Goal: Check status: Check status

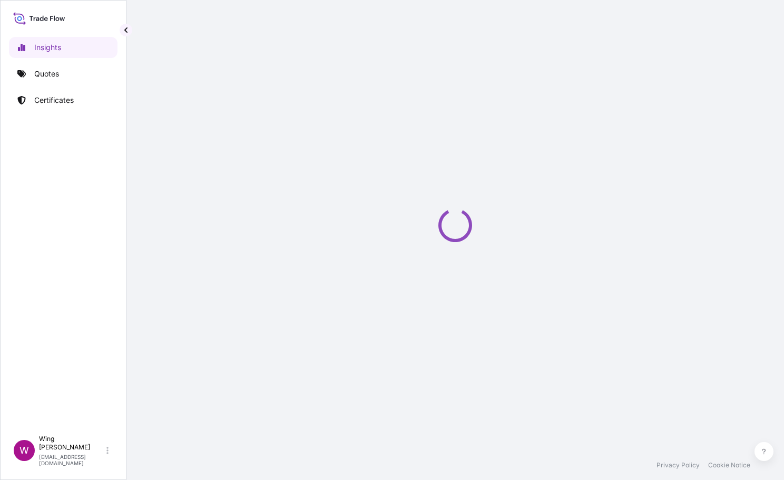
select select "2025"
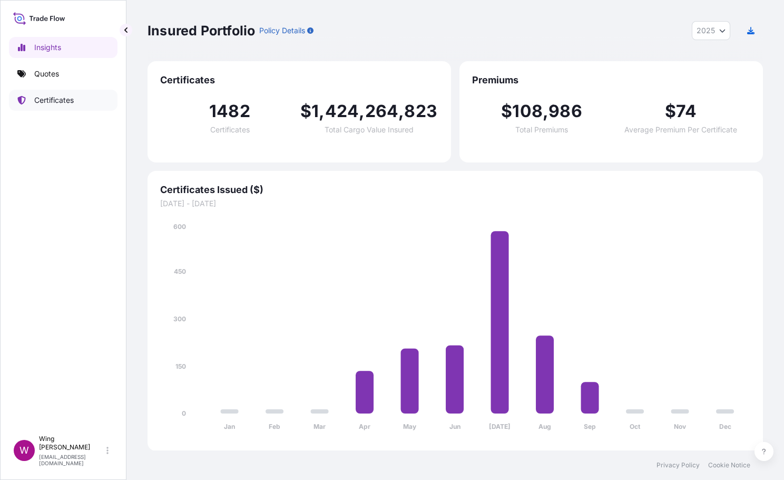
click at [50, 98] on p "Certificates" at bounding box center [54, 100] width 40 height 11
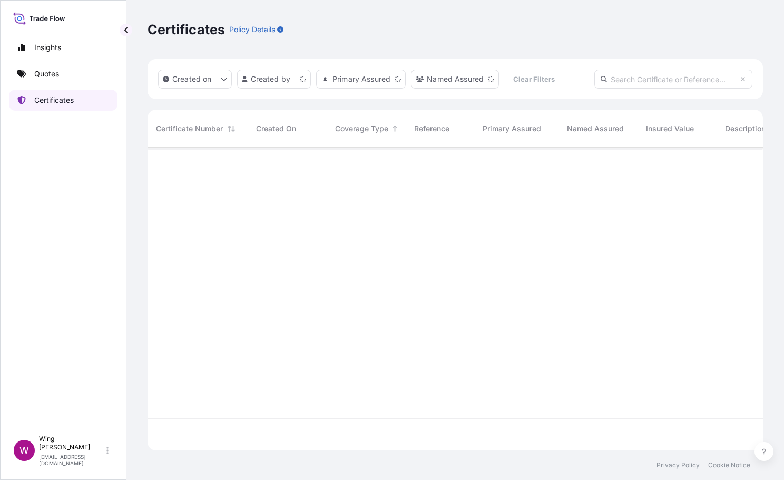
scroll to position [296, 604]
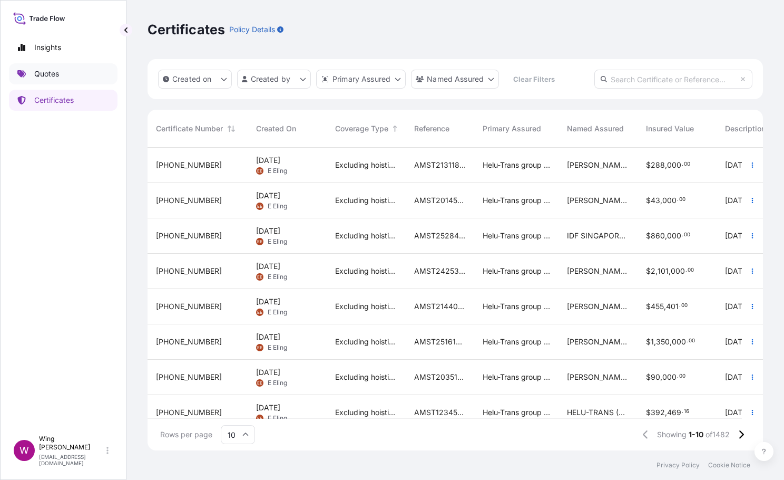
click at [67, 68] on link "Quotes" at bounding box center [63, 73] width 109 height 21
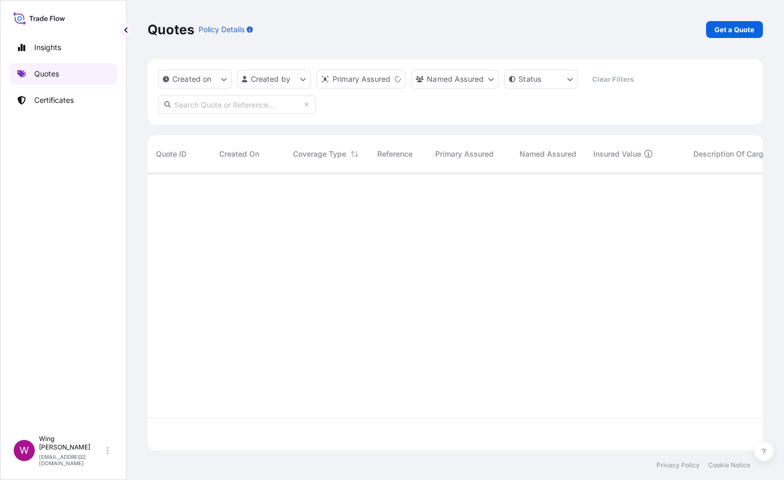
scroll to position [271, 604]
click at [257, 106] on input "text" at bounding box center [237, 104] width 158 height 19
paste input "31504-1337-1"
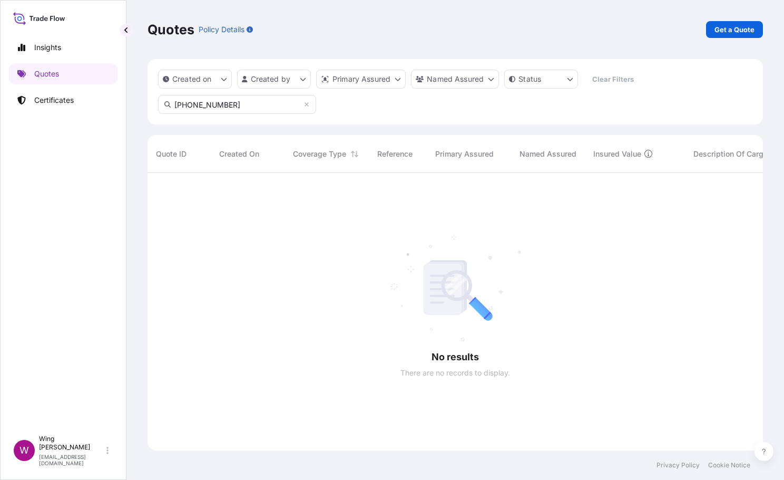
drag, startPoint x: 198, startPoint y: 107, endPoint x: 153, endPoint y: 104, distance: 44.9
click at [153, 104] on div "Created on Created by Primary Assured Named Assured Status Clear Filters 31504-…" at bounding box center [456, 91] width 616 height 65
type input "1337-"
click at [61, 98] on p "Certificates" at bounding box center [54, 100] width 40 height 11
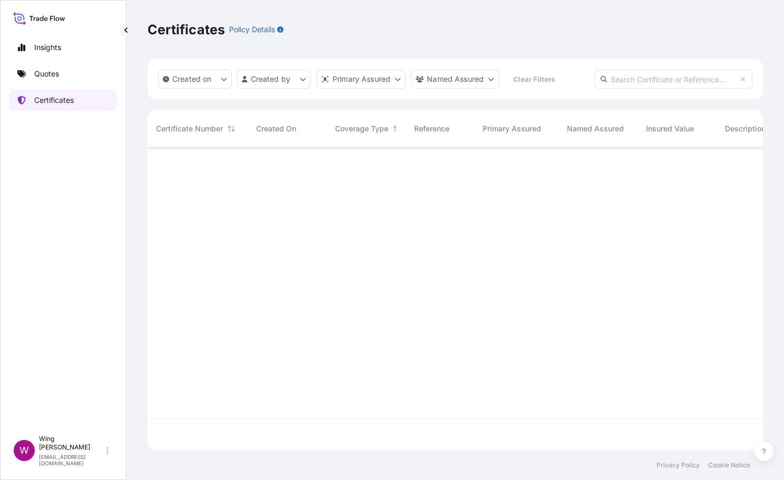
scroll to position [296, 604]
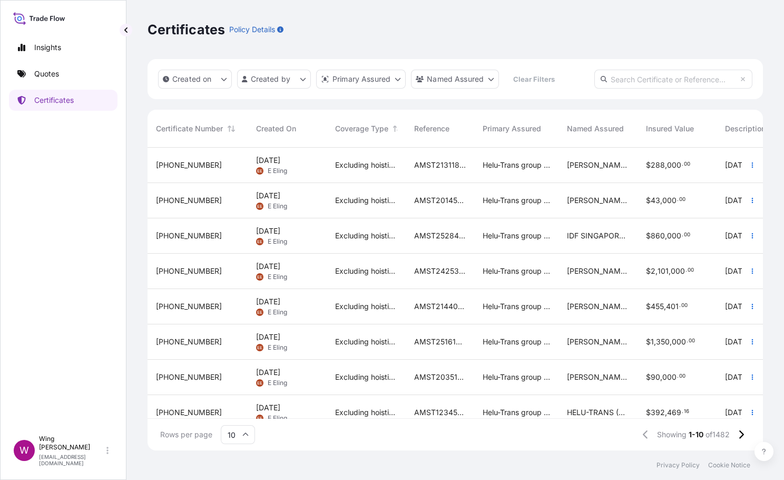
click at [679, 81] on input "text" at bounding box center [673, 79] width 158 height 19
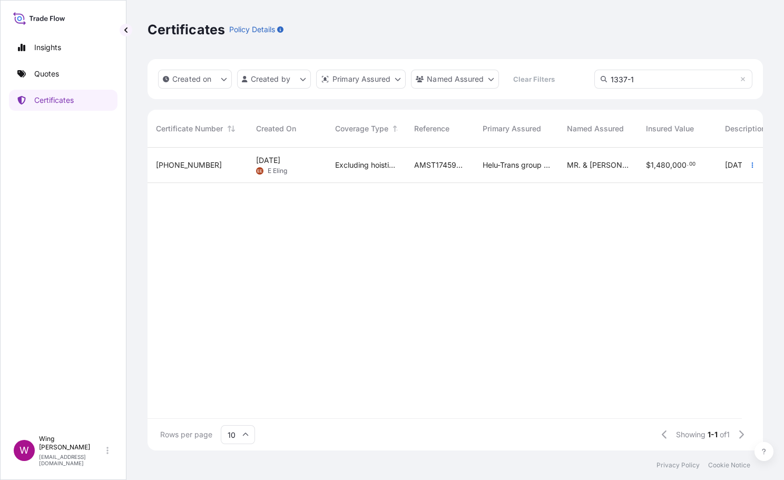
type input "1337-1"
click at [220, 167] on div "31504-1337-1" at bounding box center [197, 165] width 83 height 11
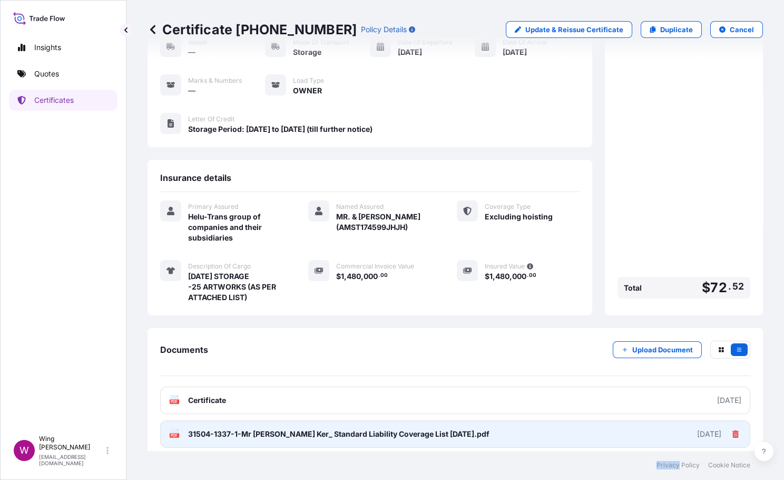
scroll to position [113, 0]
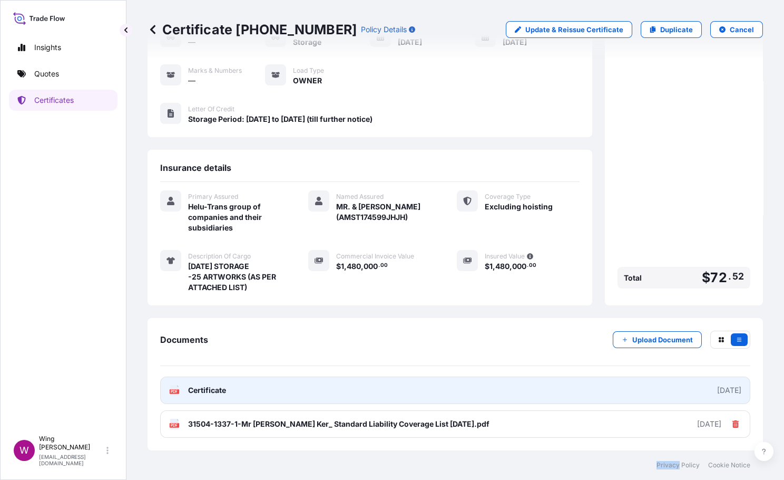
click at [173, 394] on icon at bounding box center [174, 390] width 9 height 11
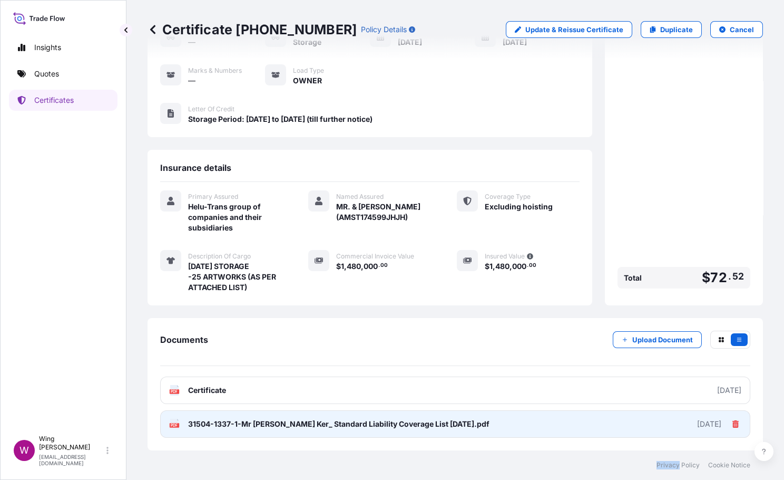
click at [181, 427] on div "PDF 31504-1337-1-Mr Mrs Liu Thai Ker_ Standard Liability Coverage List AUG25.pdf" at bounding box center [329, 423] width 320 height 11
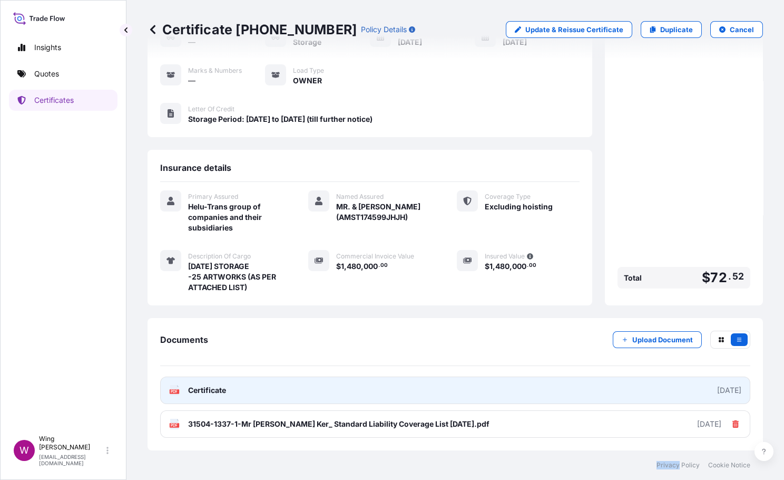
click at [191, 388] on span "Certificate" at bounding box center [207, 390] width 38 height 11
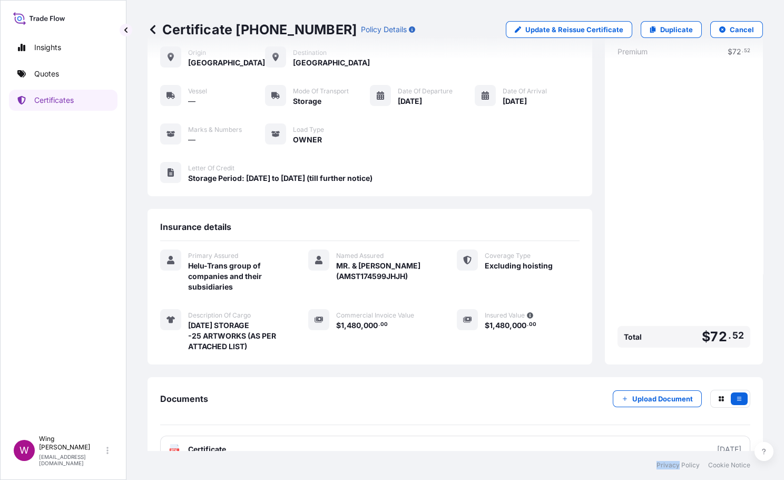
scroll to position [0, 0]
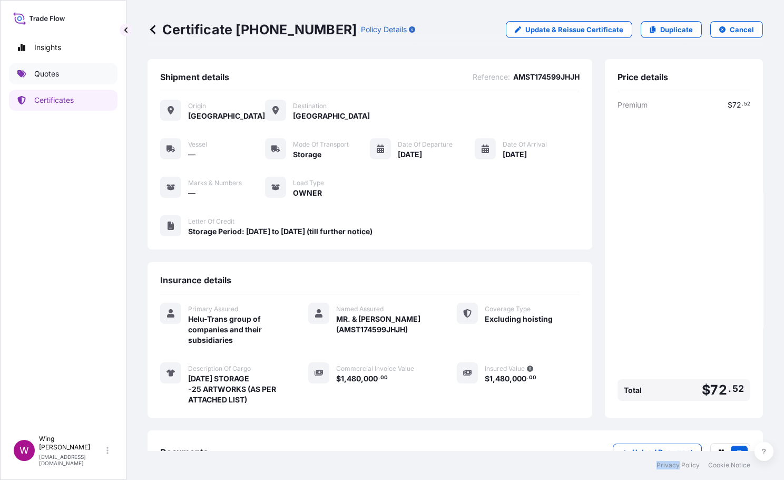
click at [48, 74] on p "Quotes" at bounding box center [46, 74] width 25 height 11
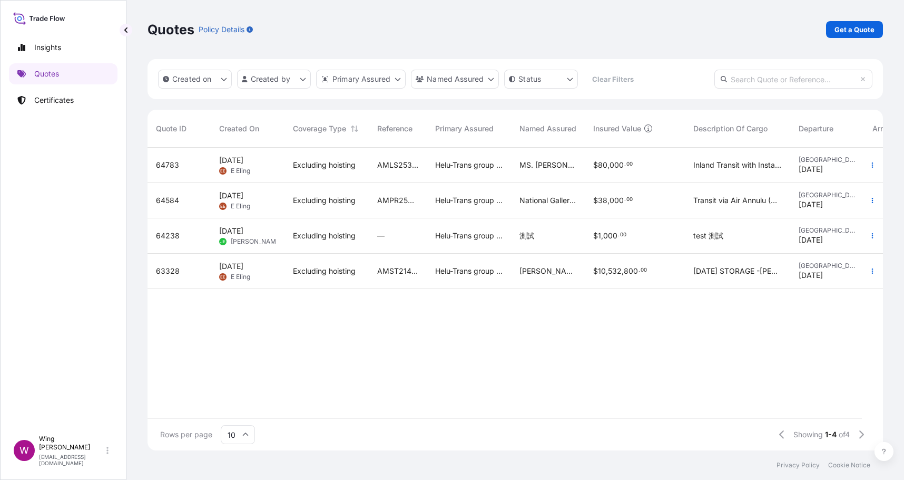
click at [295, 273] on span "Excluding hoisting" at bounding box center [324, 271] width 63 height 11
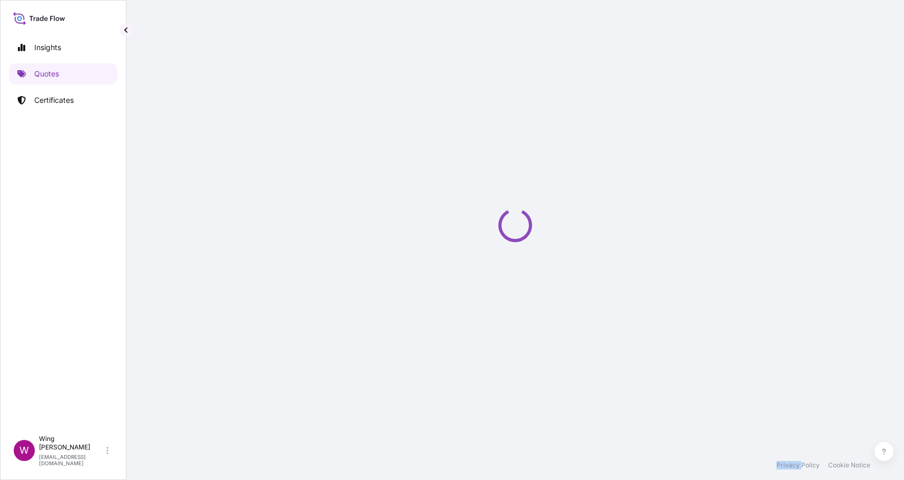
select select "STORAGE"
select select "Storage"
select select "Singapore"
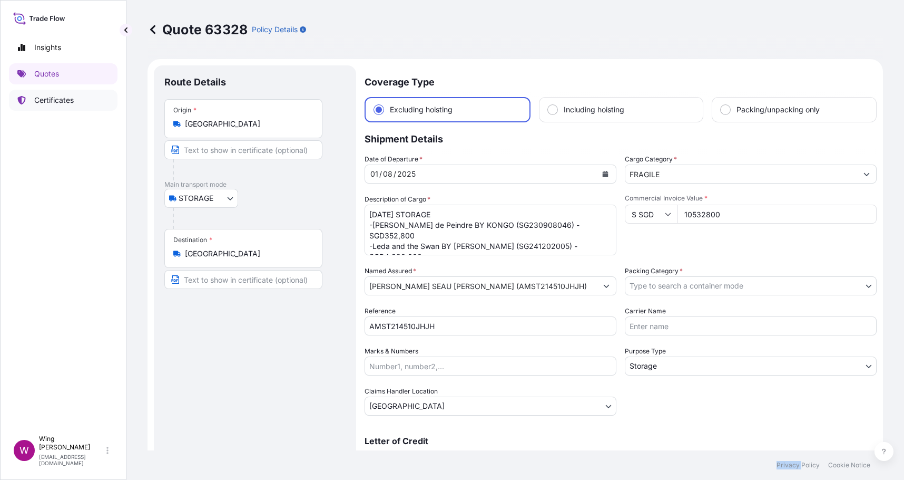
click at [44, 94] on link "Certificates" at bounding box center [63, 100] width 109 height 21
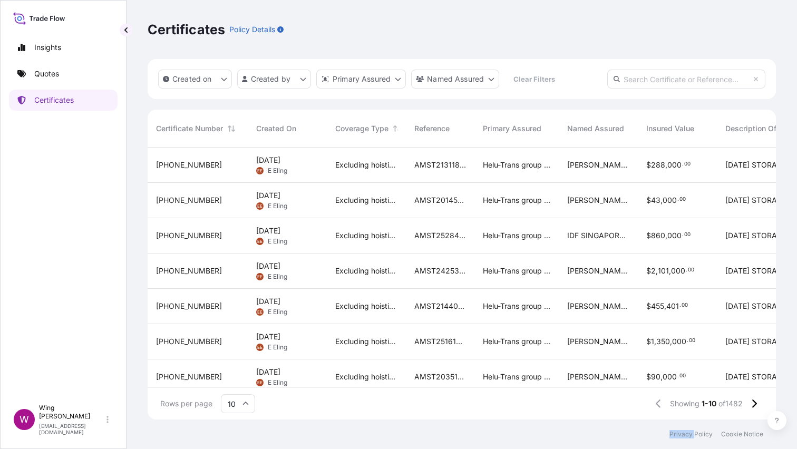
scroll to position [265, 617]
click at [60, 71] on link "Quotes" at bounding box center [63, 73] width 109 height 21
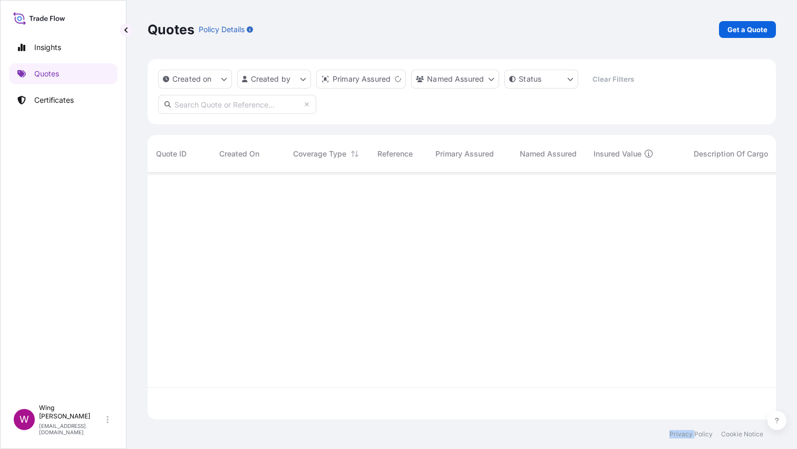
scroll to position [240, 617]
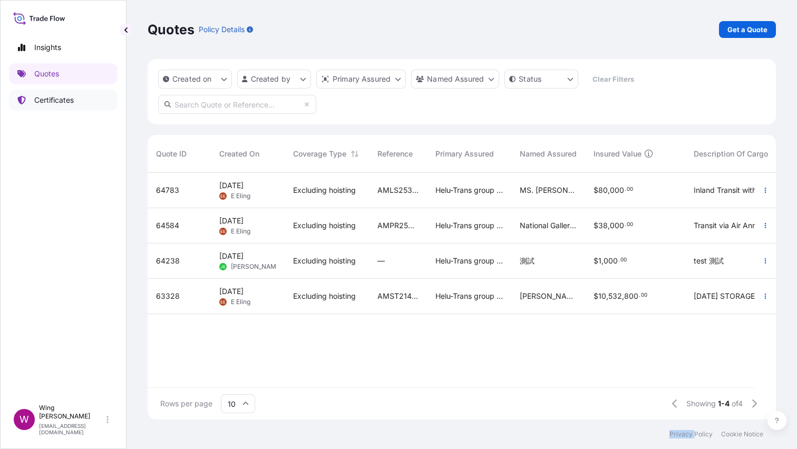
click at [61, 97] on p "Certificates" at bounding box center [54, 100] width 40 height 11
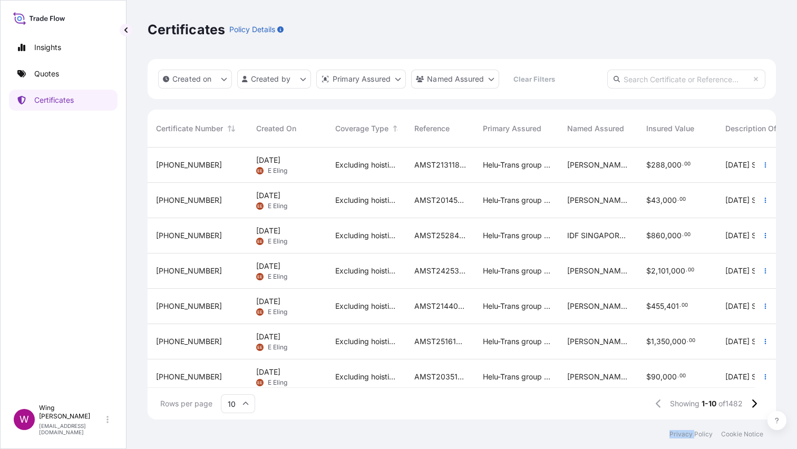
scroll to position [265, 617]
